Goal: Find specific page/section: Find specific page/section

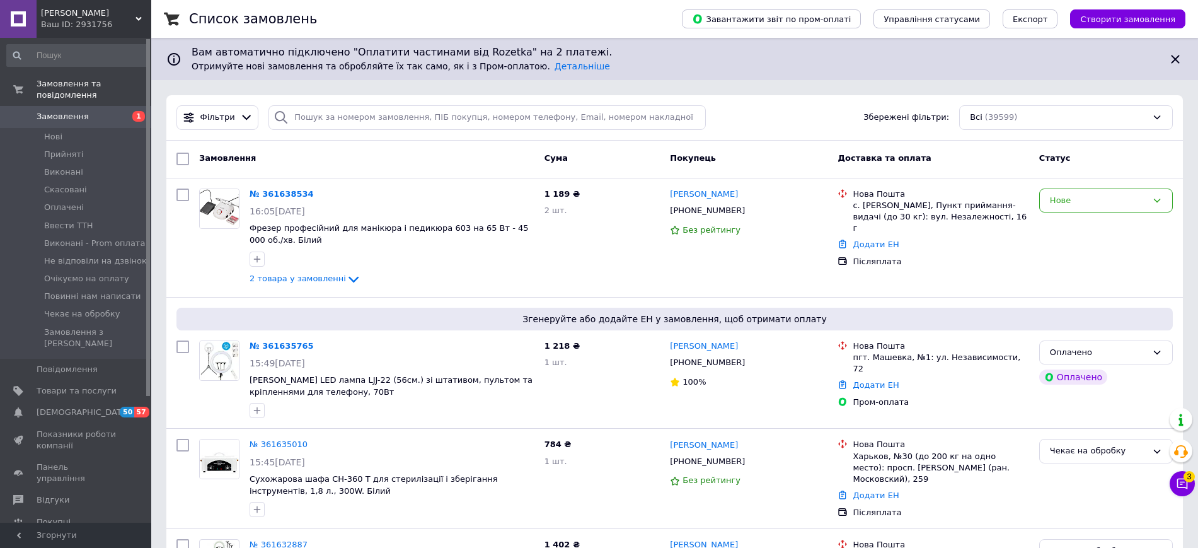
click at [94, 111] on span "Замовлення" at bounding box center [77, 116] width 80 height 11
click at [61, 385] on span "Товари та послуги" at bounding box center [77, 390] width 80 height 11
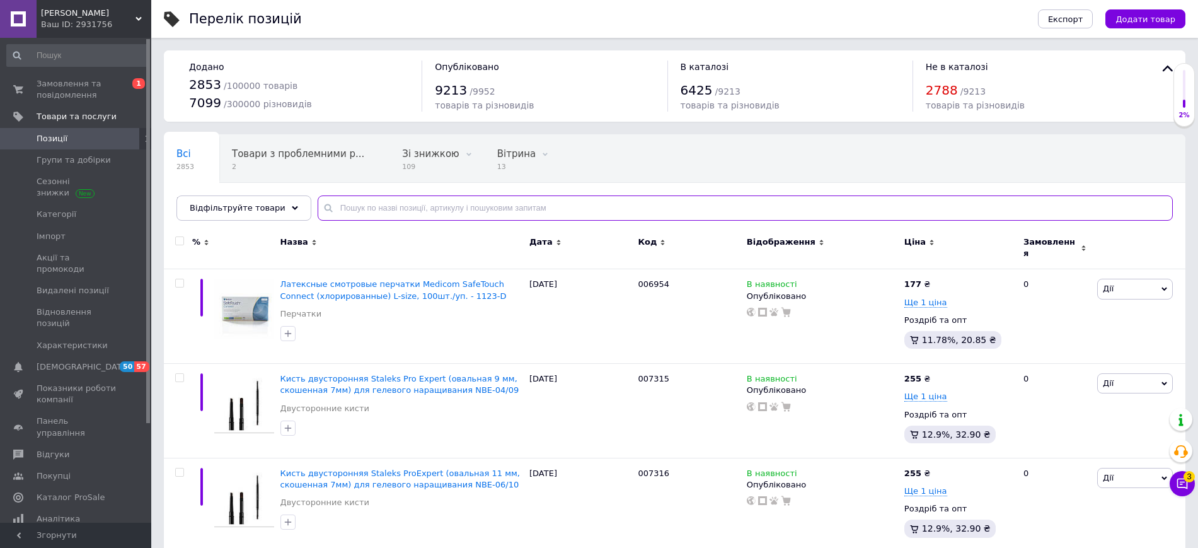
click at [350, 206] on input "text" at bounding box center [745, 207] width 855 height 25
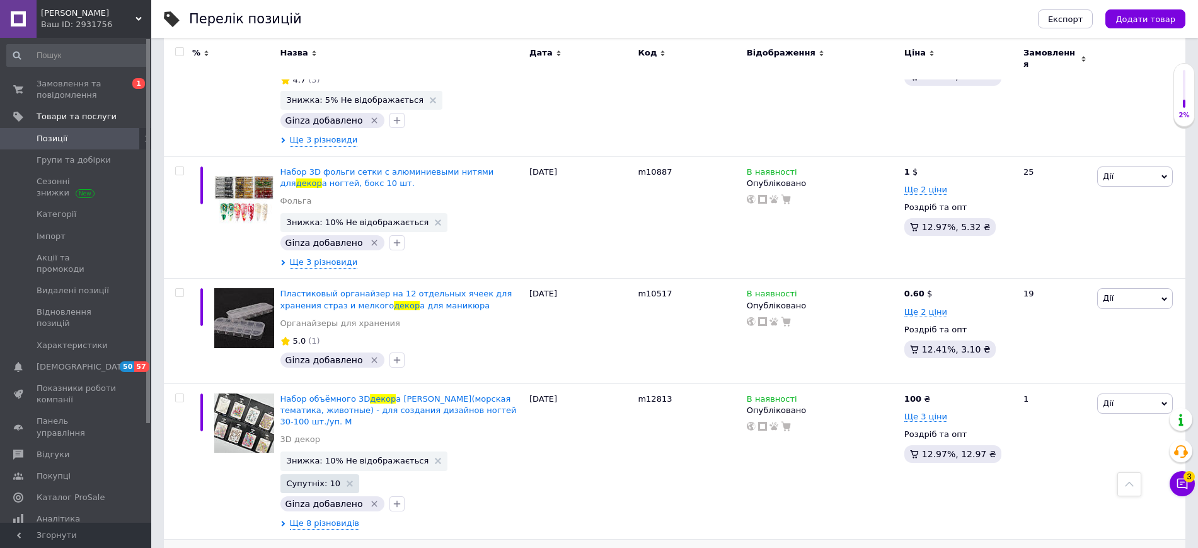
scroll to position [4647, 0]
type input "декор B"
